Goal: Task Accomplishment & Management: Complete application form

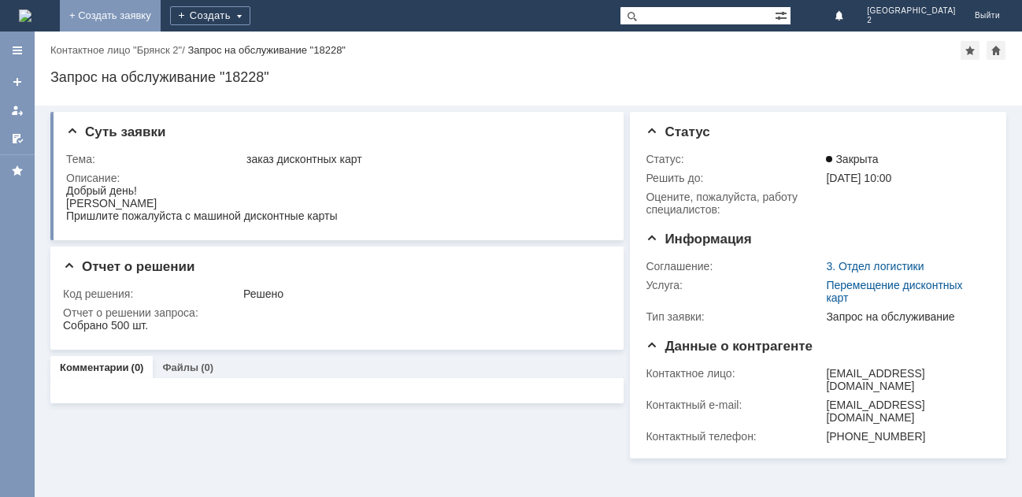
click at [161, 11] on link "+ Создать заявку" at bounding box center [110, 16] width 101 height 32
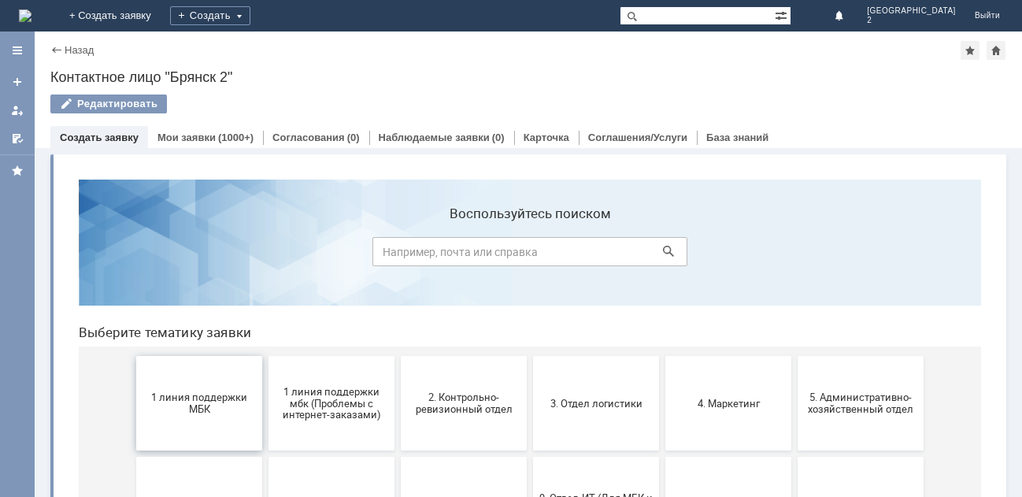
click at [201, 407] on span "1 линия поддержки МБК" at bounding box center [199, 403] width 117 height 24
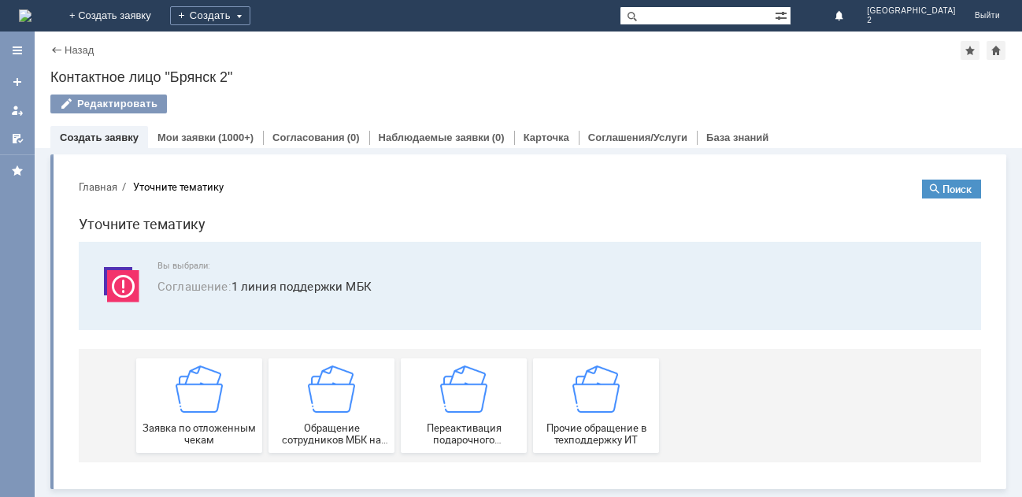
click at [201, 407] on img at bounding box center [199, 388] width 47 height 47
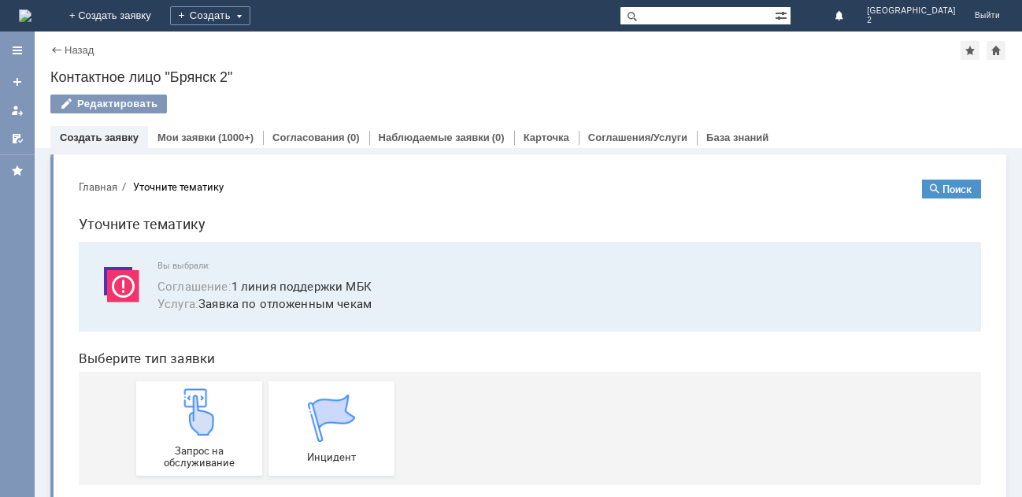
click at [201, 407] on img at bounding box center [199, 411] width 47 height 47
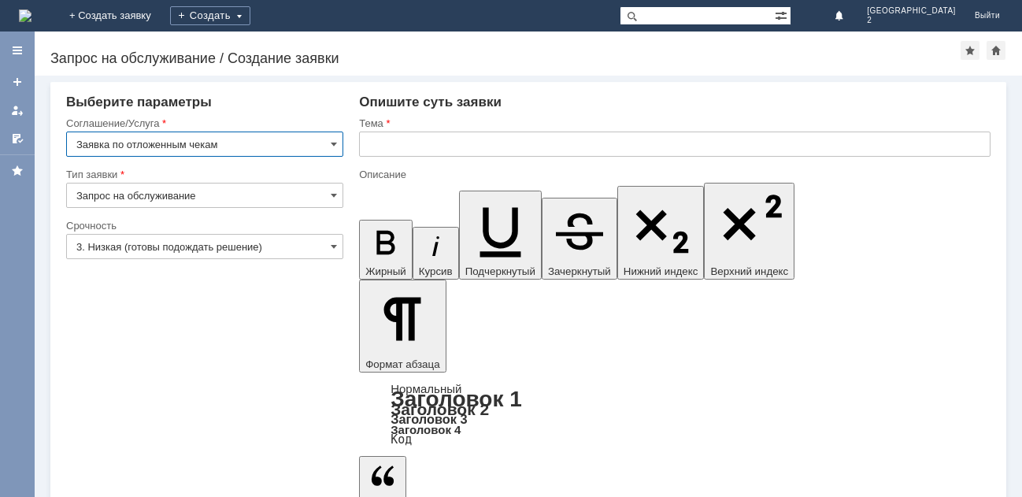
click at [423, 142] on input "text" at bounding box center [675, 144] width 632 height 25
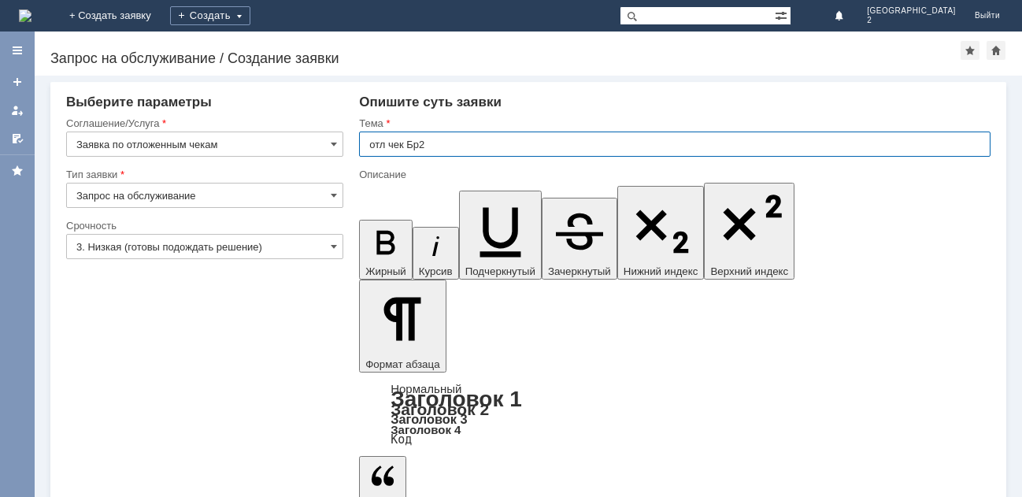
type input "отл чек Бр2"
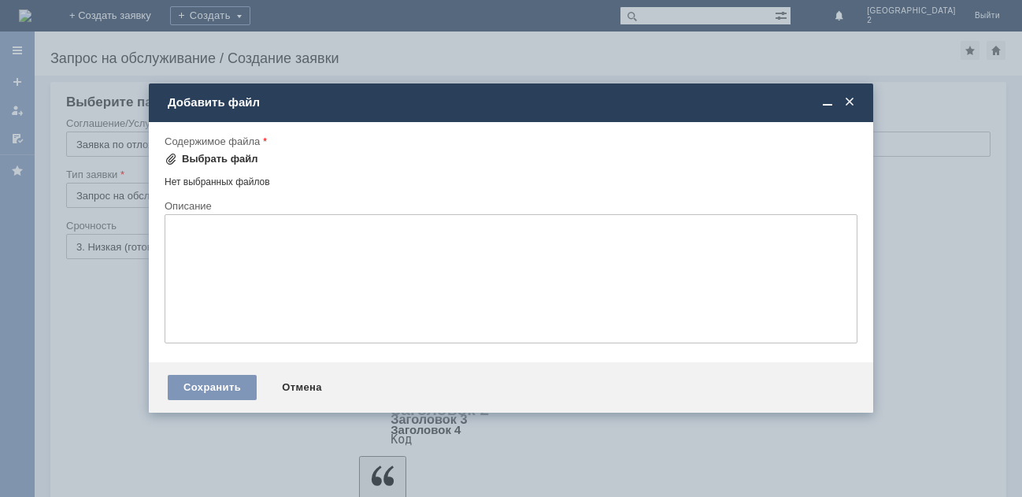
click at [210, 161] on div "Выбрать файл" at bounding box center [220, 159] width 76 height 13
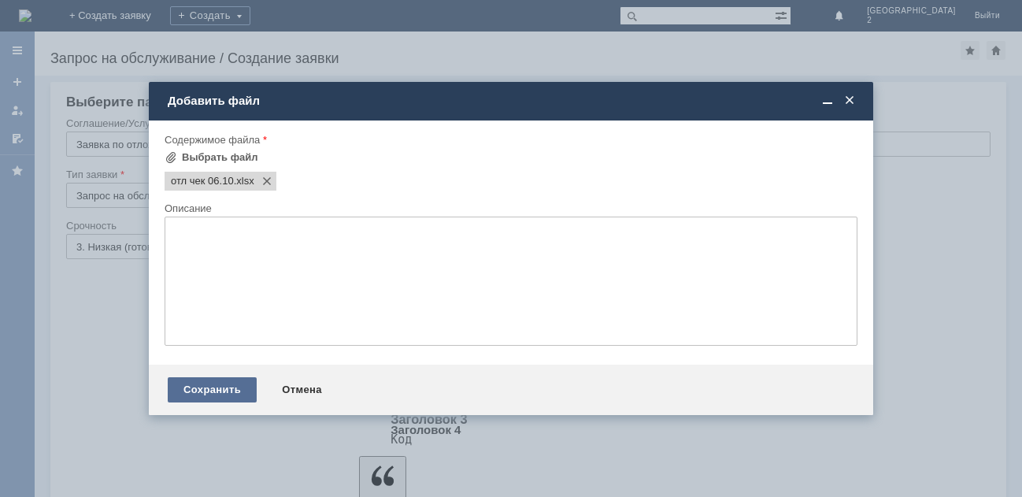
click at [219, 378] on div "Сохранить" at bounding box center [212, 389] width 89 height 25
